Goal: Find specific page/section: Find specific page/section

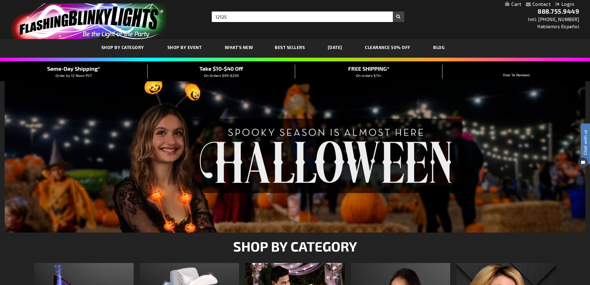
type input "12125"
click at [393, 11] on button "Search" at bounding box center [398, 16] width 11 height 11
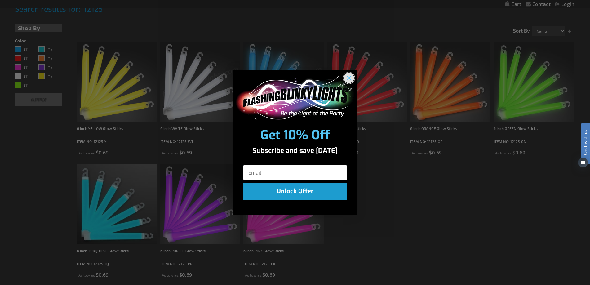
click at [349, 79] on circle "Close dialog" at bounding box center [348, 78] width 10 height 10
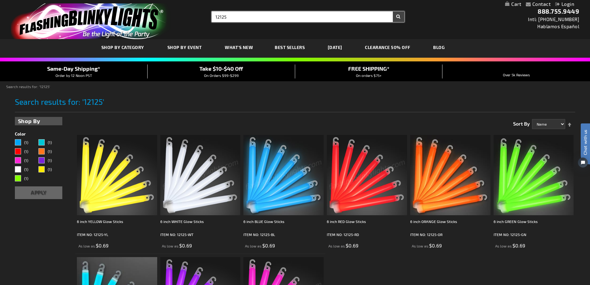
click at [241, 16] on input "12125" at bounding box center [308, 16] width 192 height 11
type input "12152"
click at [393, 11] on button "Search" at bounding box center [398, 16] width 11 height 11
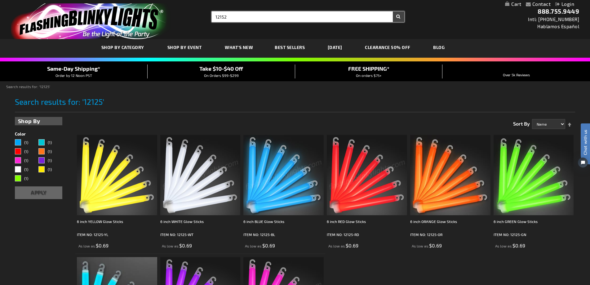
click at [393, 11] on button "Search" at bounding box center [398, 16] width 11 height 11
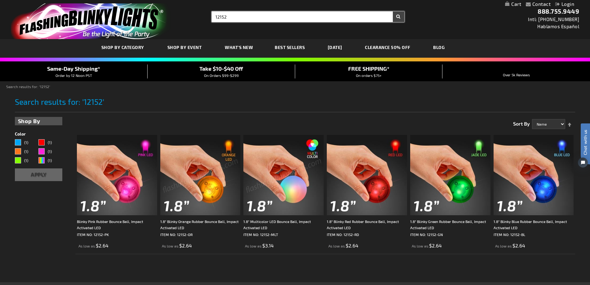
click at [236, 21] on input "12152" at bounding box center [308, 16] width 192 height 11
type input "12152-mlt"
click at [393, 11] on button "Search" at bounding box center [398, 16] width 11 height 11
